Goal: Transaction & Acquisition: Obtain resource

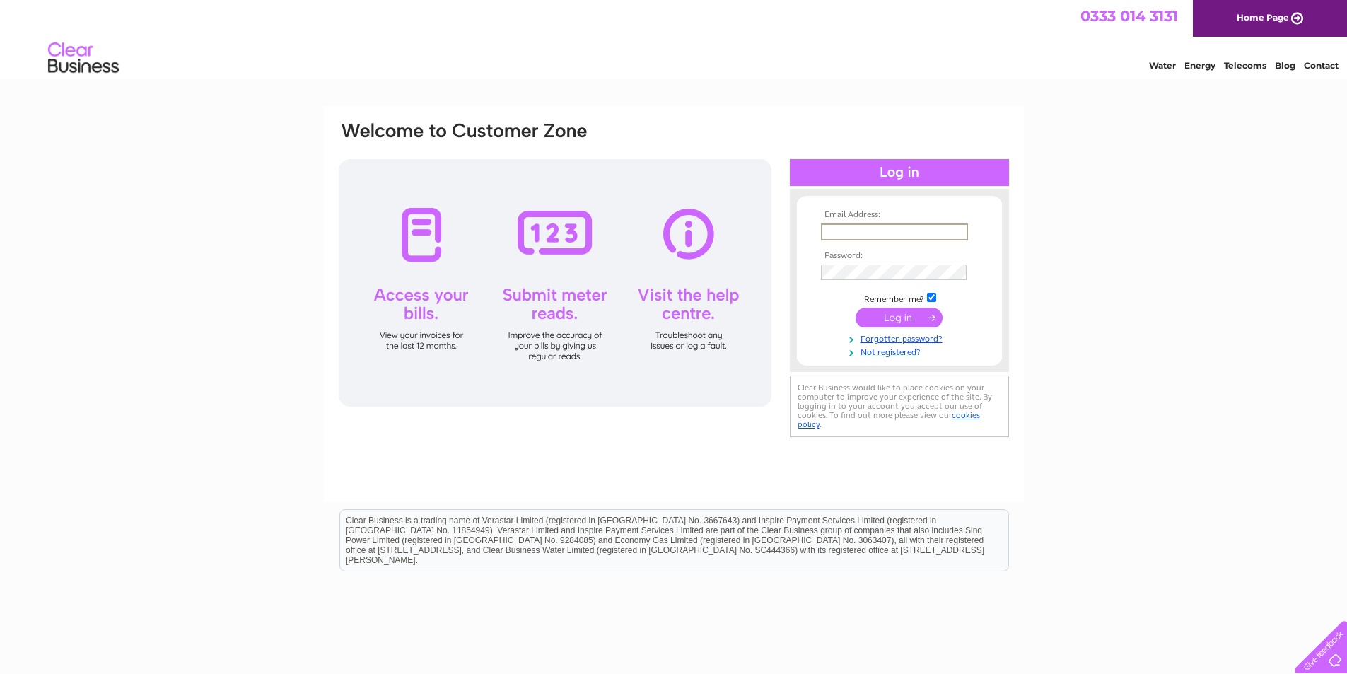
click at [858, 237] on input "text" at bounding box center [894, 231] width 147 height 17
click at [882, 233] on input "text" at bounding box center [894, 231] width 147 height 17
paste input "apquery@suitsupply.com"
type input "apquery@suitsupply.com"
click at [895, 317] on input "submit" at bounding box center [899, 318] width 87 height 20
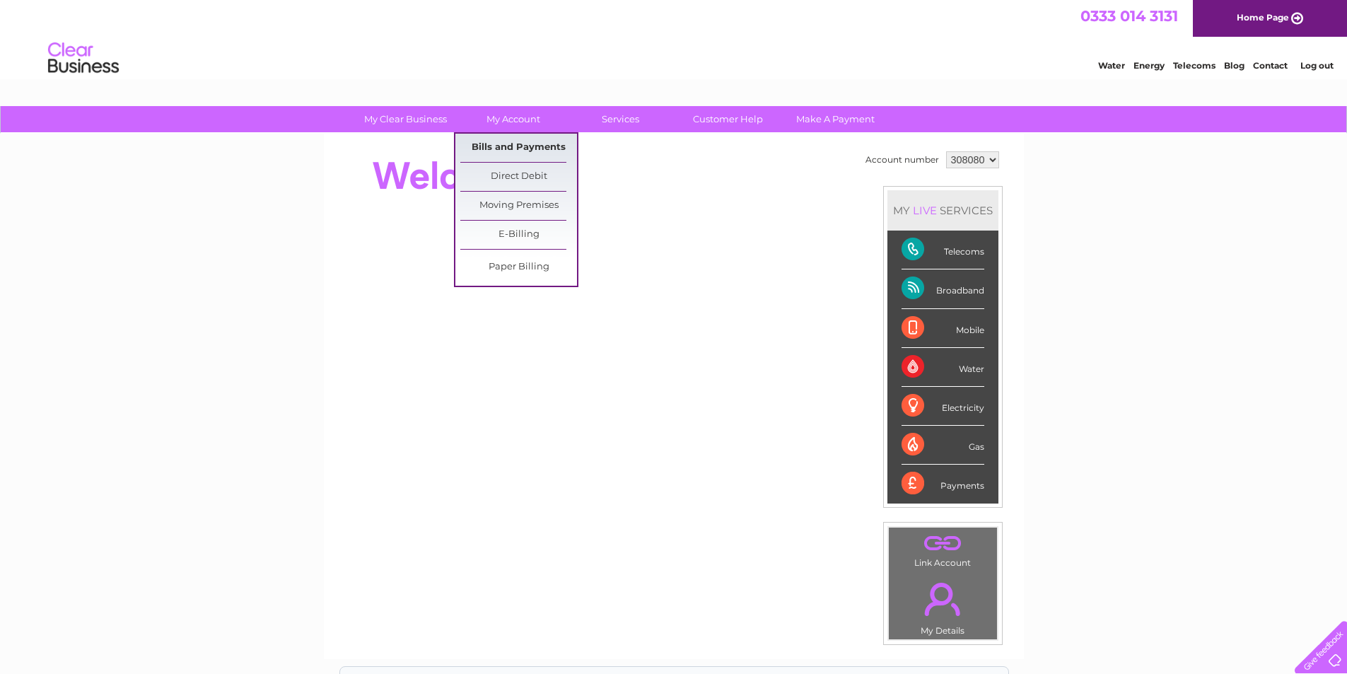
click at [505, 146] on link "Bills and Payments" at bounding box center [518, 148] width 117 height 28
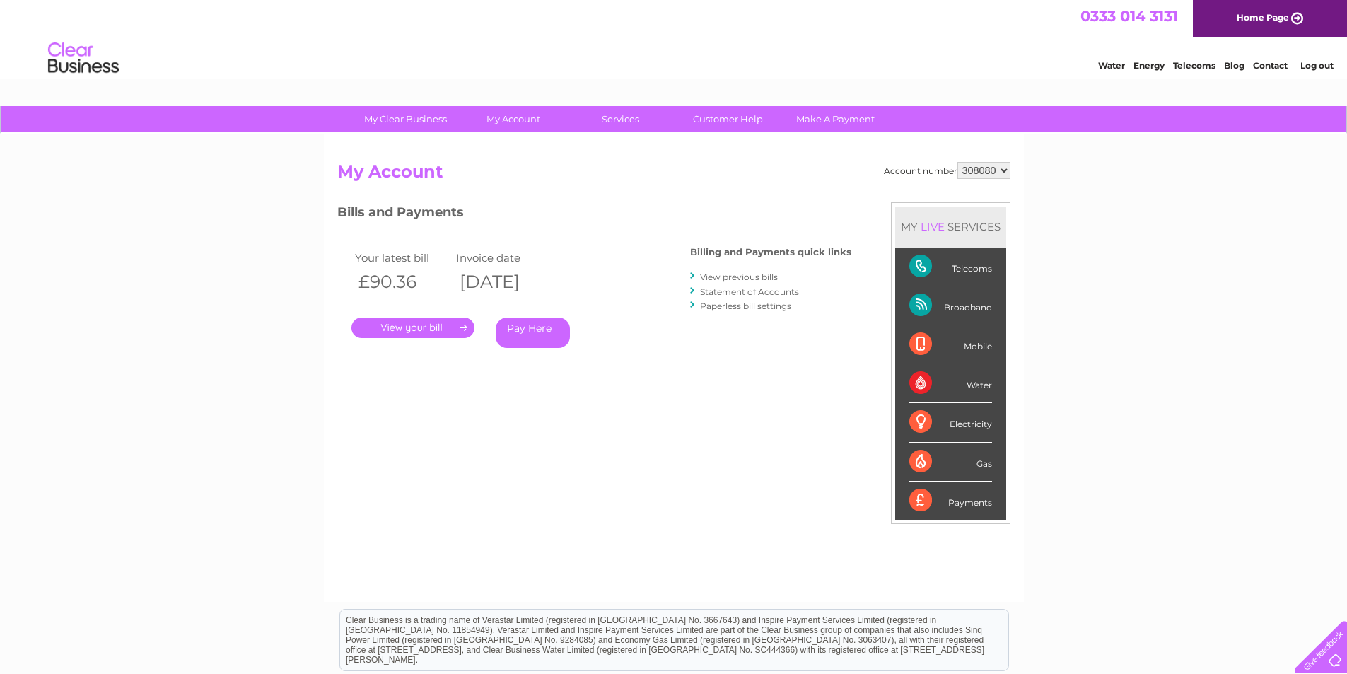
click at [450, 337] on link "." at bounding box center [412, 327] width 123 height 21
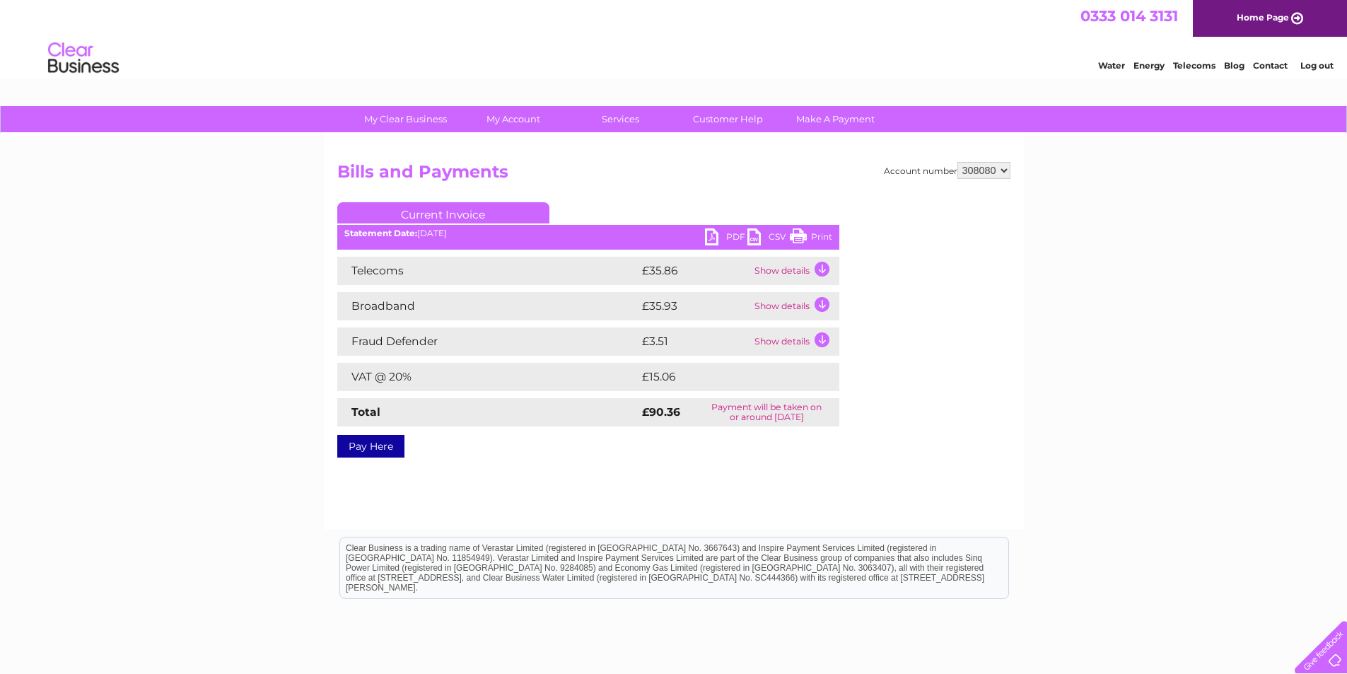
click at [722, 240] on link "PDF" at bounding box center [726, 238] width 42 height 21
click at [1001, 170] on select "308080 308081 431902" at bounding box center [983, 170] width 53 height 17
select select "308081"
click at [957, 162] on select "308080 308081 431902" at bounding box center [983, 170] width 53 height 17
click at [715, 237] on link "PDF" at bounding box center [726, 238] width 42 height 21
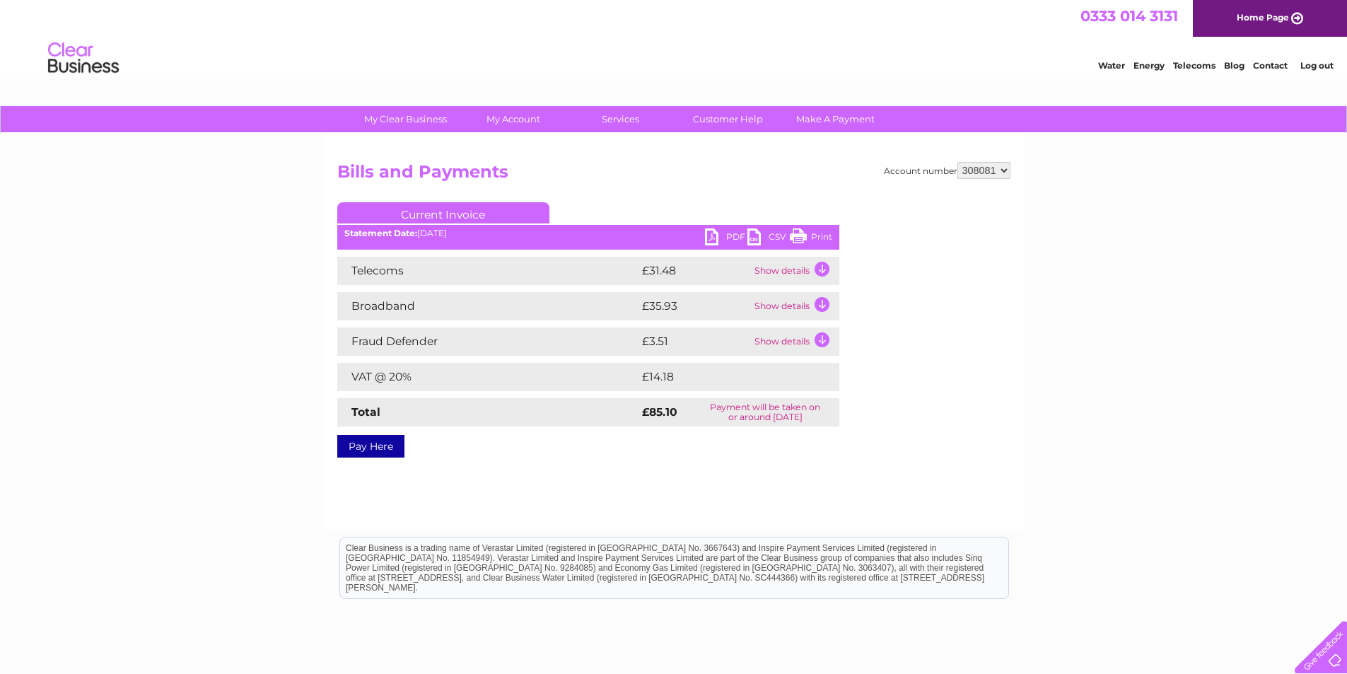
click at [974, 165] on select "308080 308081 431902" at bounding box center [983, 170] width 53 height 17
select select "431902"
click at [957, 162] on select "308080 308081 431902" at bounding box center [983, 170] width 53 height 17
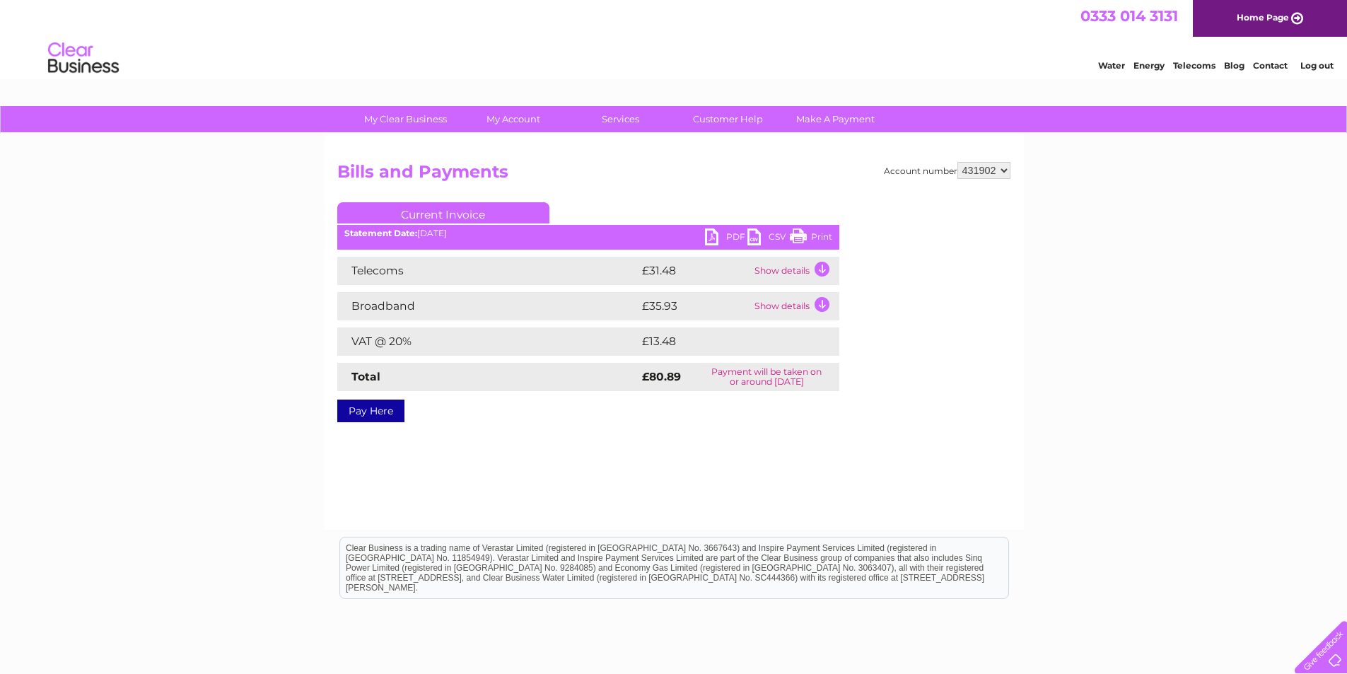
click at [728, 234] on link "PDF" at bounding box center [726, 238] width 42 height 21
